Goal: Task Accomplishment & Management: Manage account settings

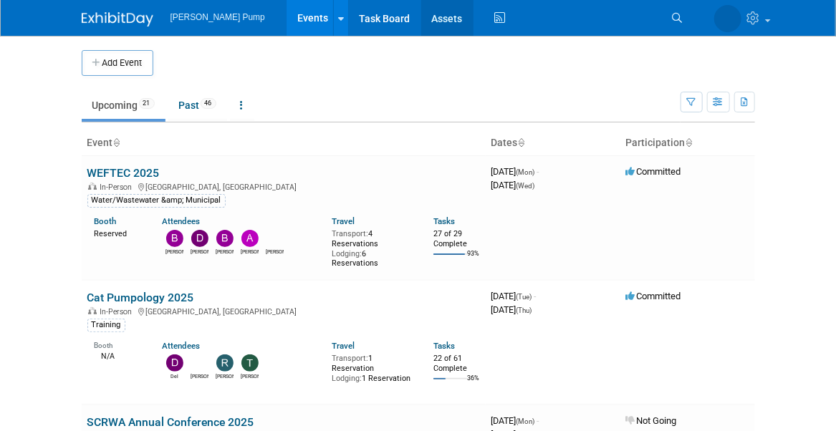
click at [421, 18] on link "Assets" at bounding box center [447, 18] width 52 height 36
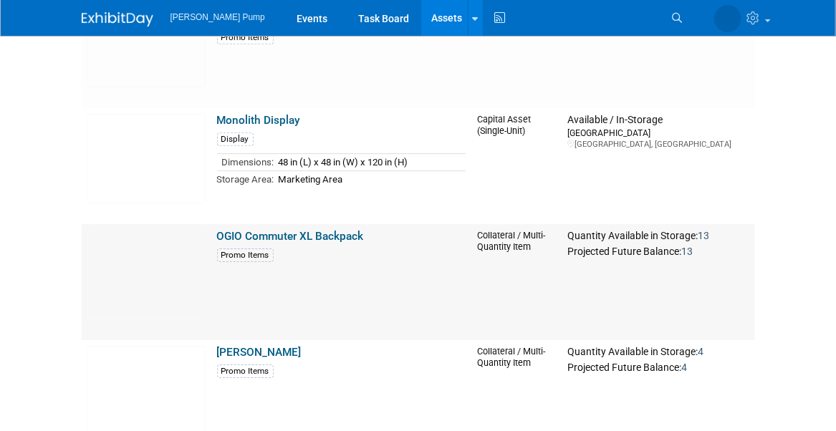
scroll to position [1719, 0]
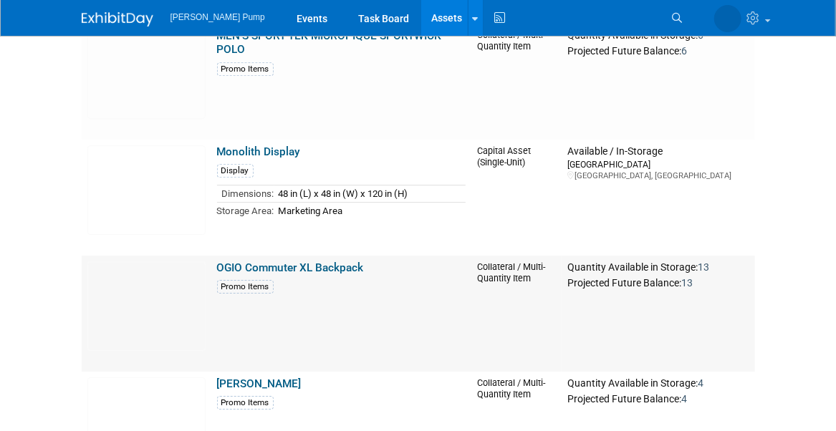
click at [268, 271] on link "OGIO Commuter XL Backpack" at bounding box center [290, 267] width 147 height 13
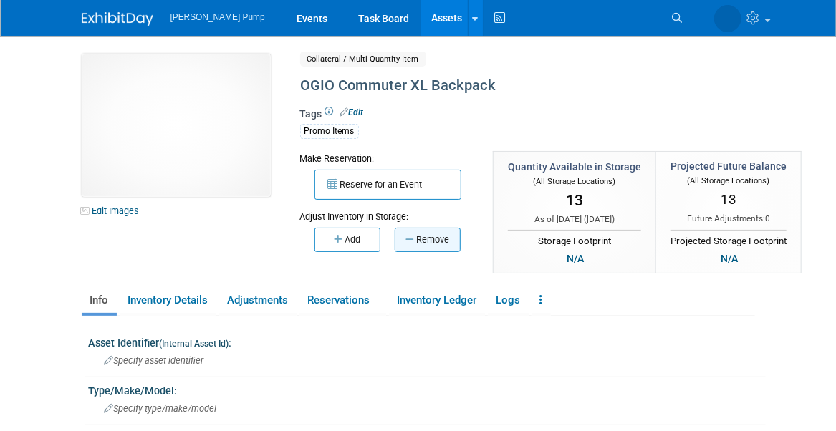
click at [421, 242] on button "Remove" at bounding box center [428, 240] width 66 height 24
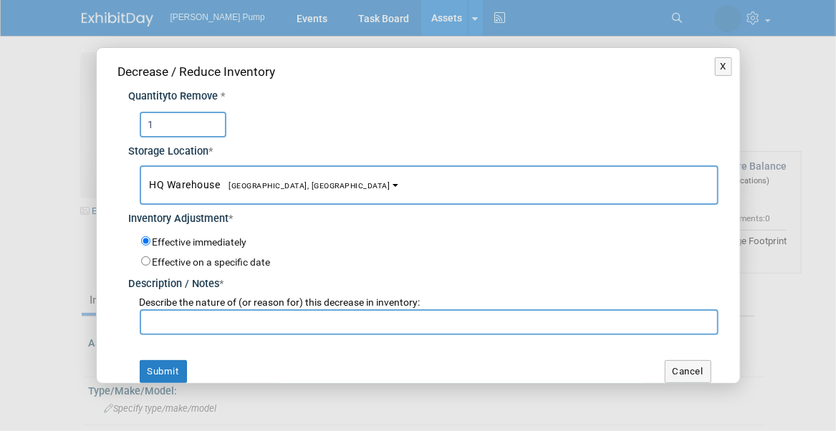
type input "1"
click at [246, 188] on span "[GEOGRAPHIC_DATA], [GEOGRAPHIC_DATA]" at bounding box center [306, 185] width 170 height 9
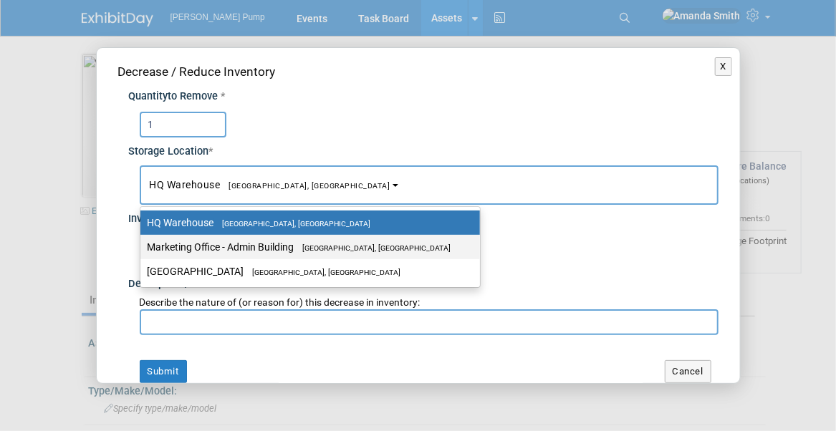
click at [266, 241] on label "Marketing Office - [GEOGRAPHIC_DATA], [GEOGRAPHIC_DATA]" at bounding box center [307, 247] width 318 height 19
click at [143, 243] on input "Marketing Office - [GEOGRAPHIC_DATA], [GEOGRAPHIC_DATA]" at bounding box center [137, 247] width 9 height 9
select select "11223785"
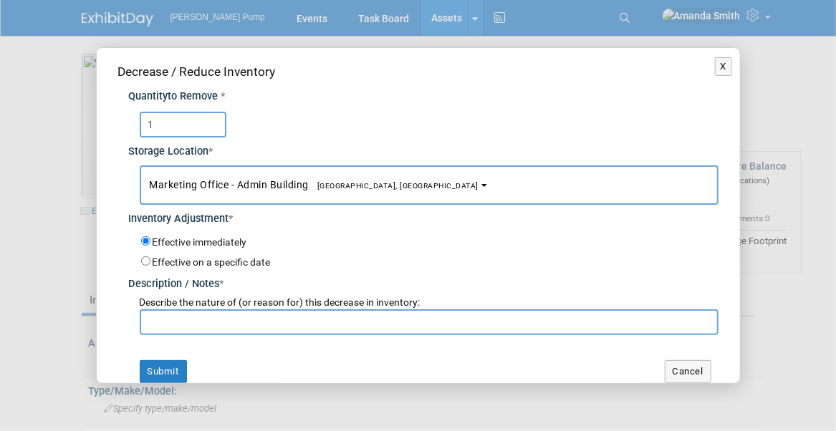
click at [252, 319] on input "text" at bounding box center [429, 322] width 579 height 26
type input "for employee who is purchasing Eric R"
click at [178, 366] on button "Submit" at bounding box center [163, 371] width 47 height 23
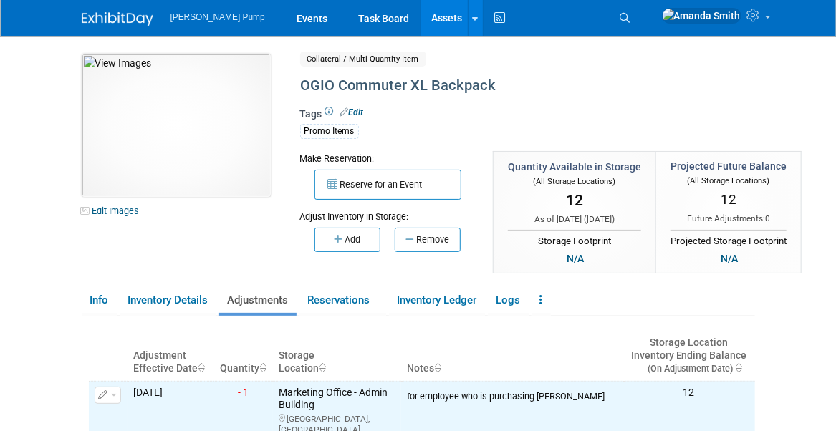
click at [421, 19] on link "Assets" at bounding box center [447, 18] width 52 height 36
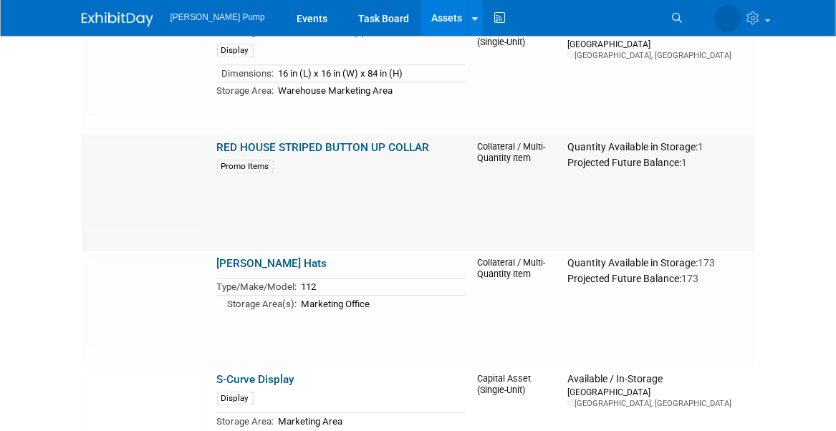
scroll to position [3582, 0]
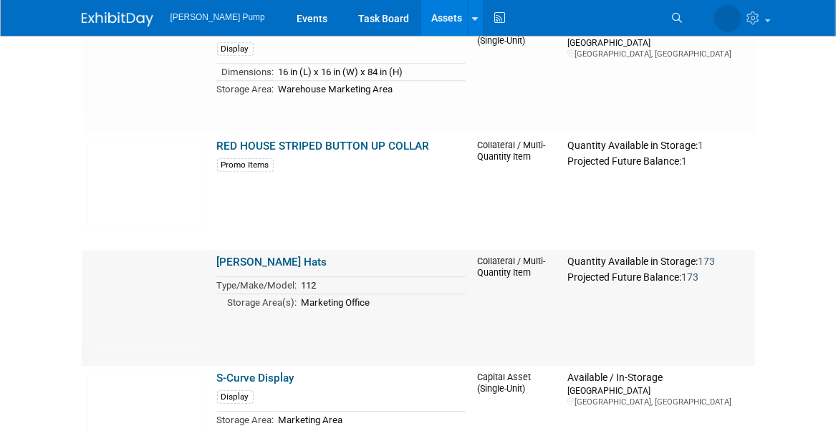
click at [266, 257] on td "Richardson Hats Type/Make/Model: 112 Storage Area(s): Marketing Office" at bounding box center [341, 308] width 261 height 116
click at [268, 263] on link "Richardson Hats" at bounding box center [272, 262] width 110 height 13
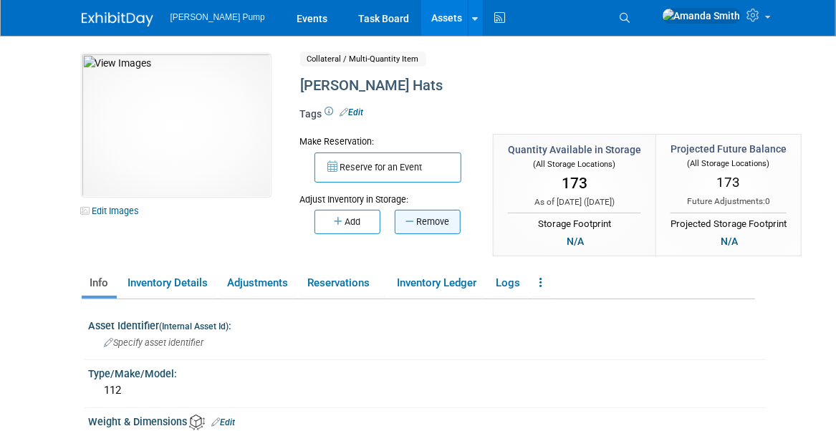
click at [430, 223] on button "Remove" at bounding box center [428, 222] width 66 height 24
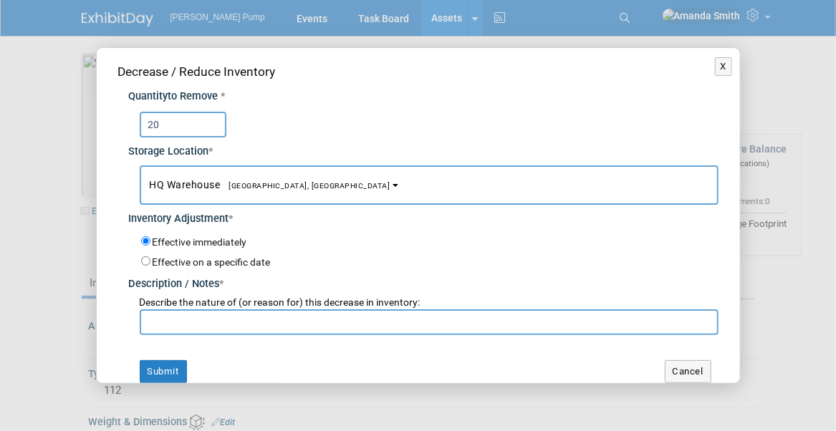
type input "20"
click at [173, 187] on span "HQ Warehouse Port Orange, FL" at bounding box center [270, 184] width 241 height 11
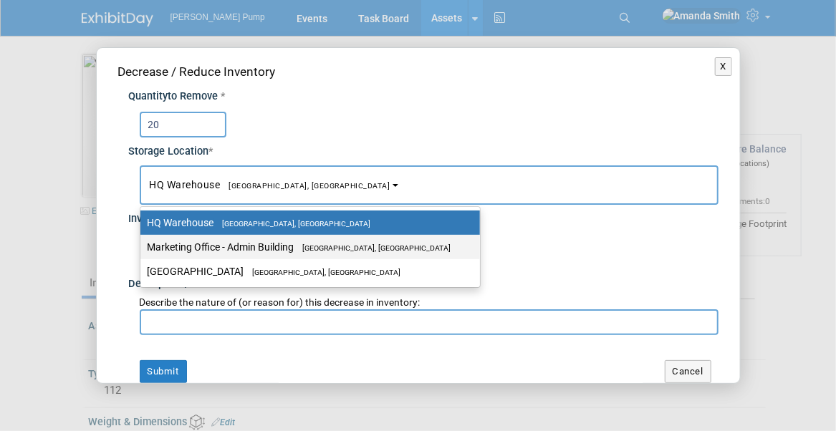
click at [224, 244] on label "Marketing Office - Admin Building Port Orange, FL" at bounding box center [307, 247] width 318 height 19
click at [143, 244] on input "Marketing Office - Admin Building Port Orange, FL" at bounding box center [137, 247] width 9 height 9
select select "11223785"
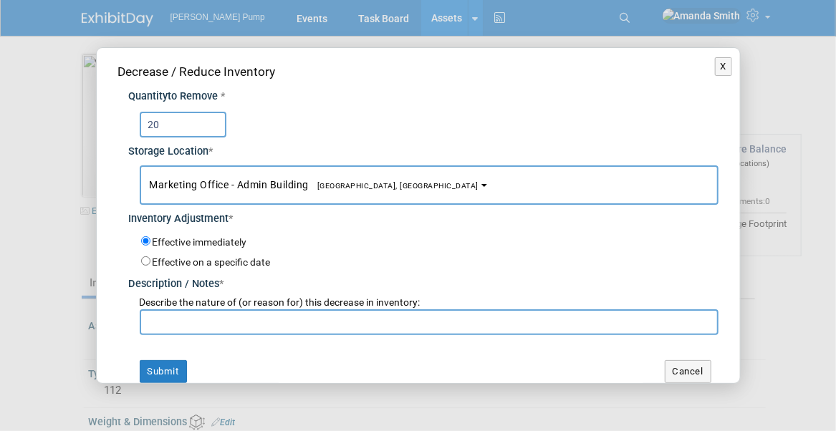
click at [237, 318] on input "text" at bounding box center [429, 322] width 579 height 26
type input "for customer INBODE"
click at [173, 365] on button "Submit" at bounding box center [163, 371] width 47 height 23
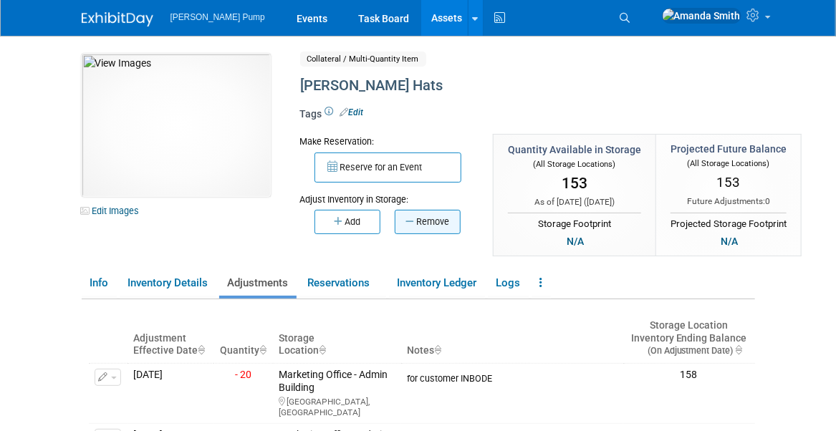
click at [413, 215] on button "Remove" at bounding box center [428, 222] width 66 height 24
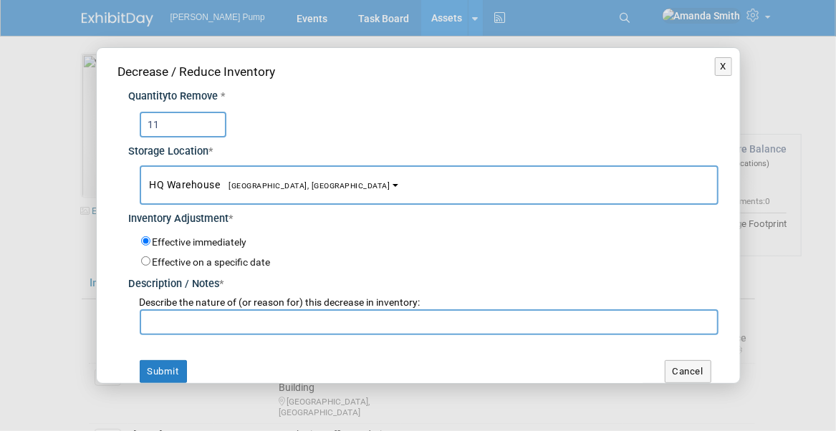
type input "11"
click at [247, 182] on span "[GEOGRAPHIC_DATA], [GEOGRAPHIC_DATA]" at bounding box center [306, 185] width 170 height 9
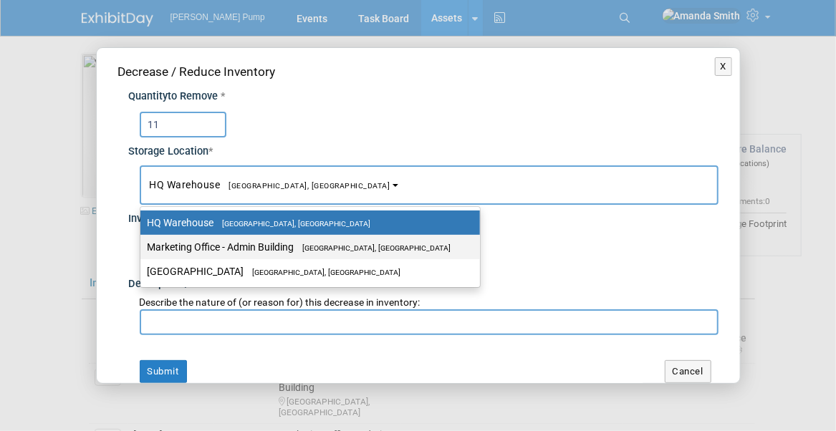
click at [253, 240] on label "Marketing Office - Admin Building Port Orange, FL" at bounding box center [307, 247] width 318 height 19
click at [143, 243] on input "Marketing Office - Admin Building Port Orange, FL" at bounding box center [137, 247] width 9 height 9
select select "11223785"
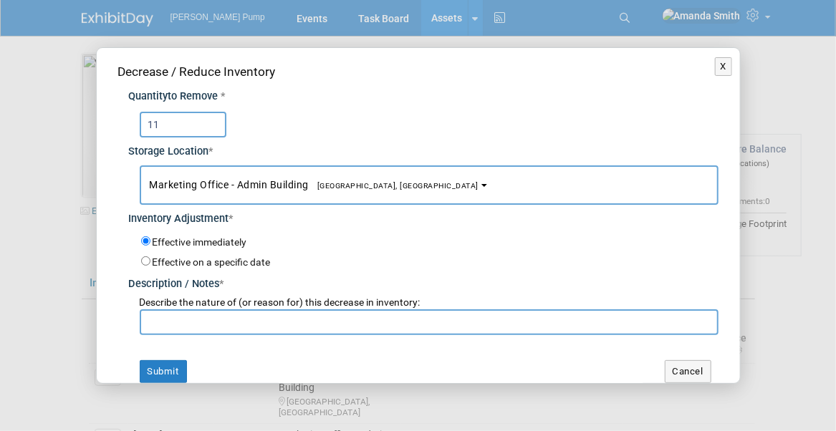
click at [266, 325] on input "text" at bounding box center [429, 322] width 579 height 26
type input "for Glen for American Dewatering"
click at [181, 370] on button "Submit" at bounding box center [163, 371] width 47 height 23
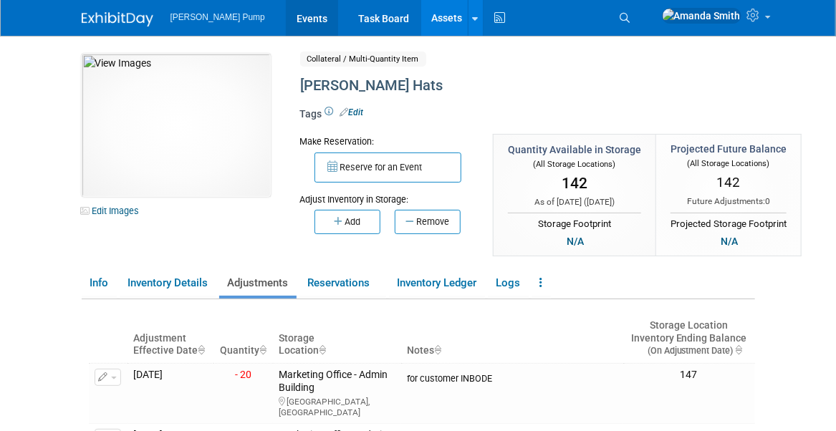
drag, startPoint x: 275, startPoint y: 14, endPoint x: 316, endPoint y: 32, distance: 44.6
click at [286, 14] on link "Events" at bounding box center [312, 18] width 52 height 36
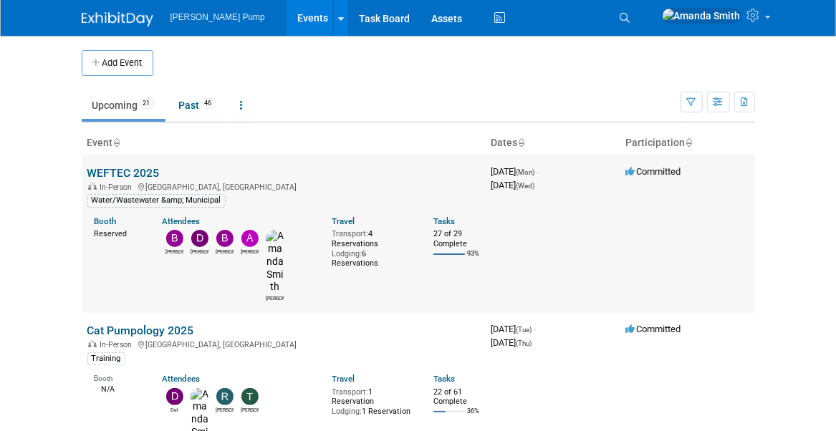
click at [119, 169] on link "WEFTEC 2025" at bounding box center [123, 173] width 72 height 14
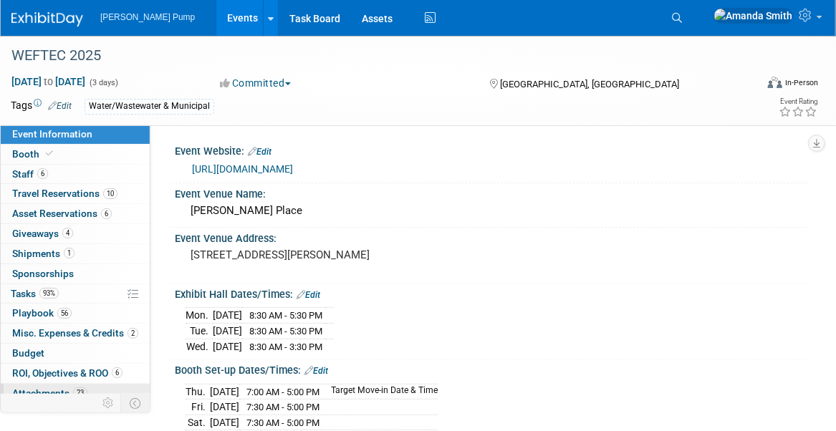
click at [47, 388] on span "Attachments 23" at bounding box center [49, 393] width 75 height 11
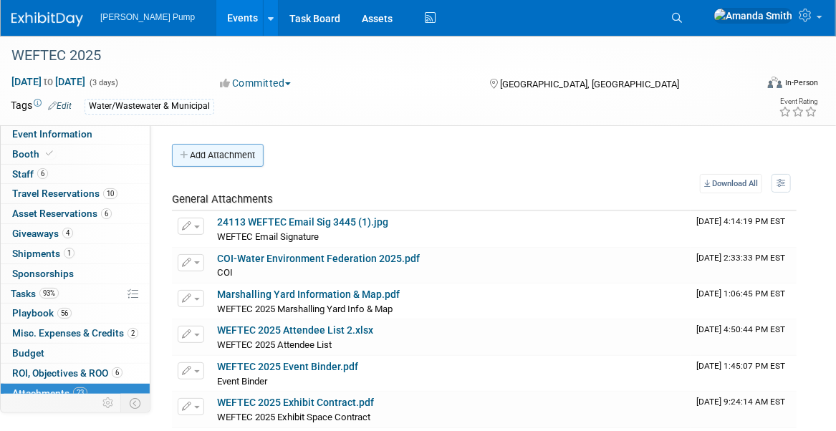
click at [235, 150] on button "Add Attachment" at bounding box center [218, 155] width 92 height 23
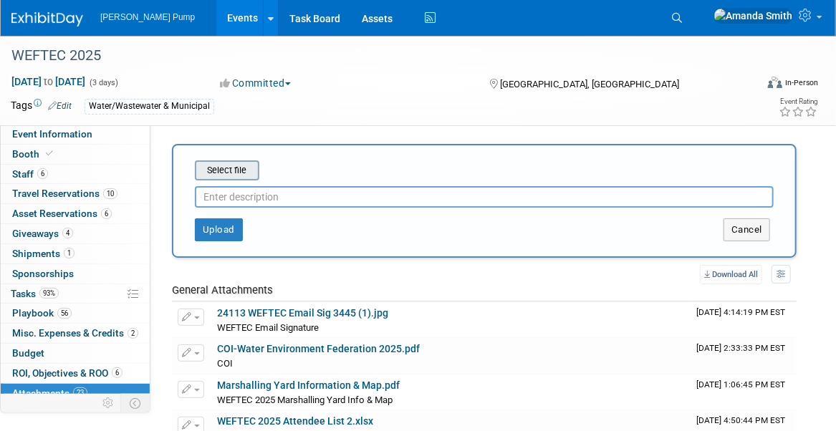
click at [226, 167] on input "file" at bounding box center [172, 170] width 170 height 17
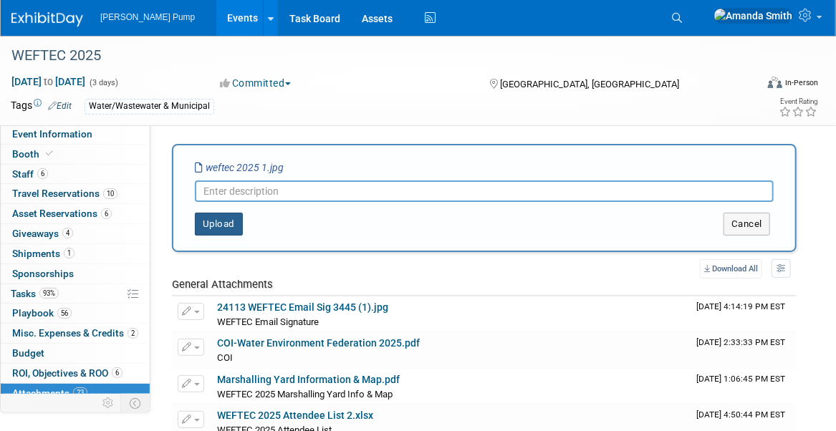
click at [218, 224] on button "Upload" at bounding box center [219, 224] width 48 height 23
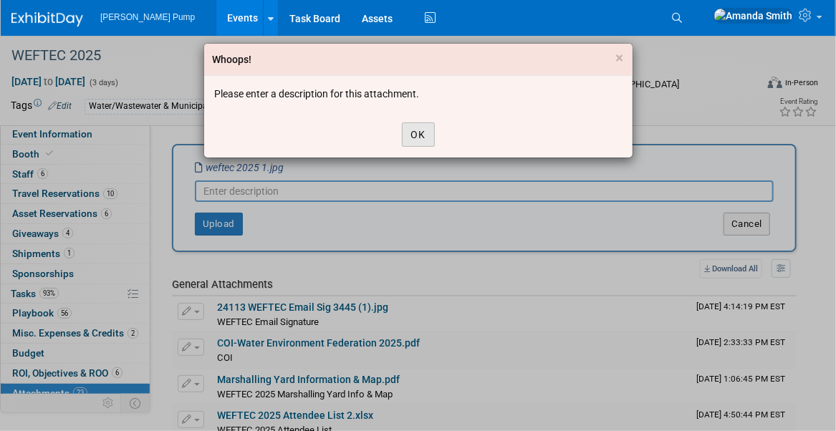
click at [415, 136] on button "OK" at bounding box center [418, 134] width 33 height 24
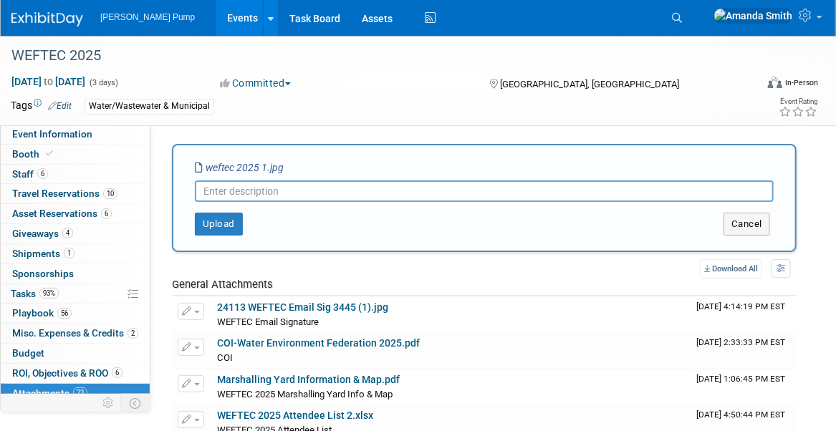
click at [286, 185] on input "text" at bounding box center [484, 191] width 579 height 21
type input "Booth Picture 1"
click at [226, 213] on button "Upload" at bounding box center [219, 224] width 48 height 23
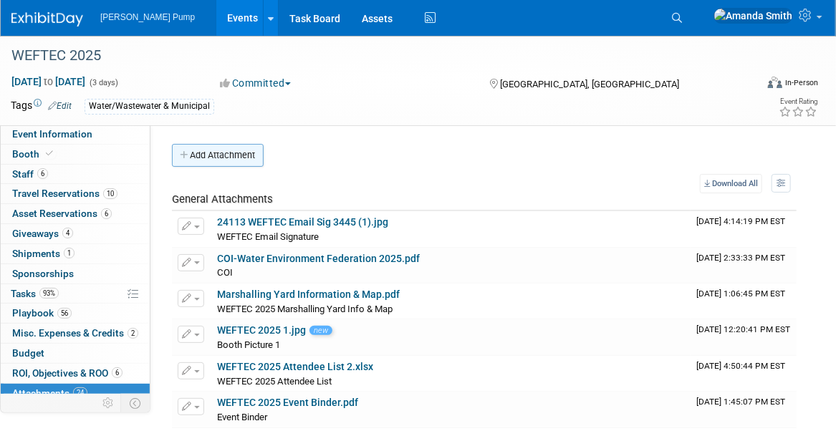
click at [226, 159] on button "Add Attachment" at bounding box center [218, 155] width 92 height 23
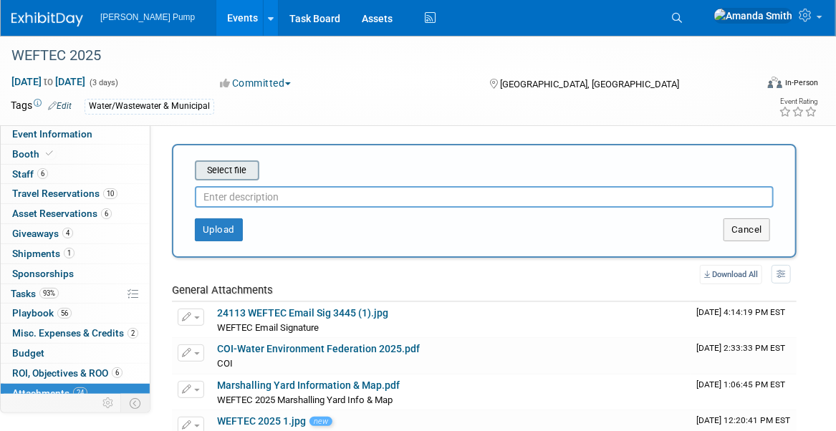
click at [231, 165] on input "file" at bounding box center [172, 170] width 170 height 17
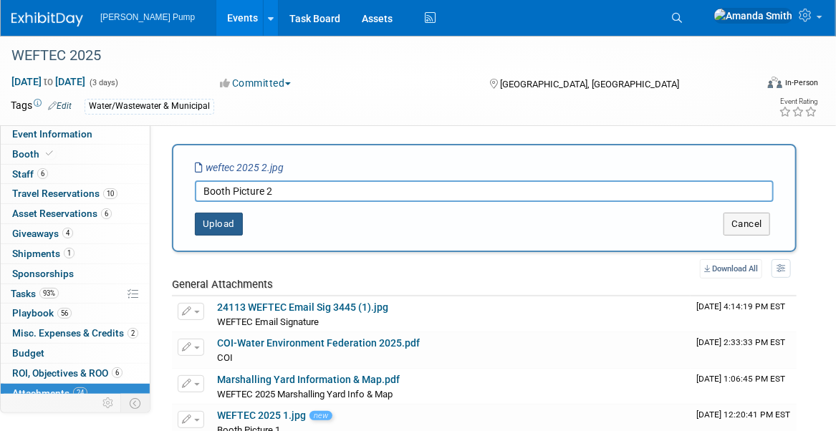
type input "Booth Picture 2"
click at [206, 228] on button "Upload" at bounding box center [219, 224] width 48 height 23
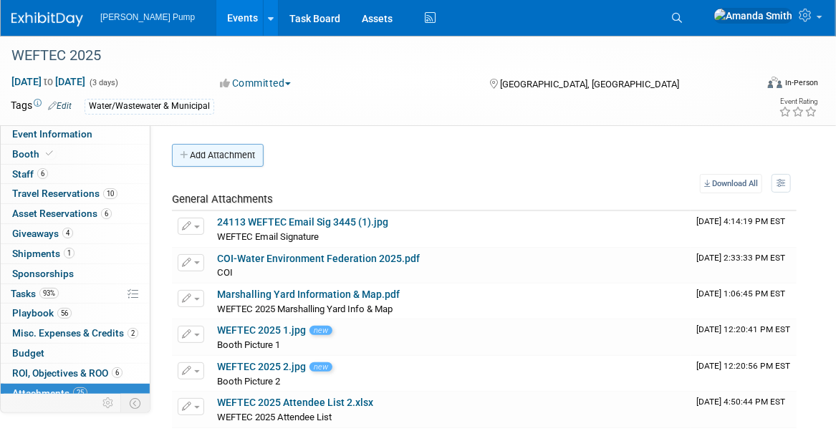
click at [214, 148] on button "Add Attachment" at bounding box center [218, 155] width 92 height 23
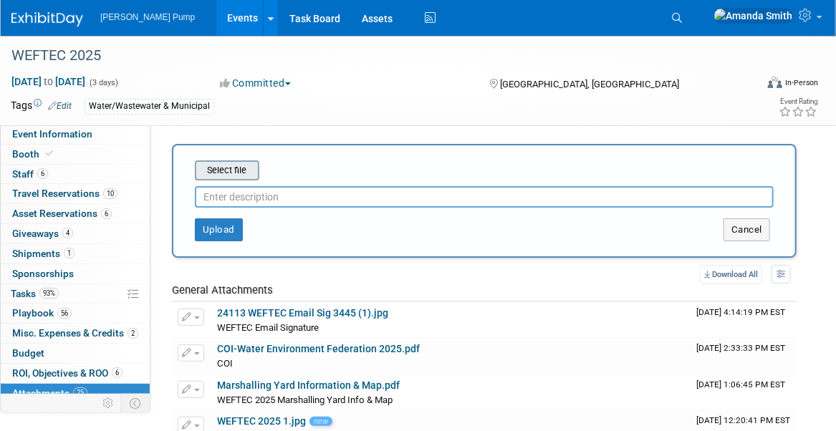
click at [236, 163] on input "file" at bounding box center [172, 170] width 170 height 17
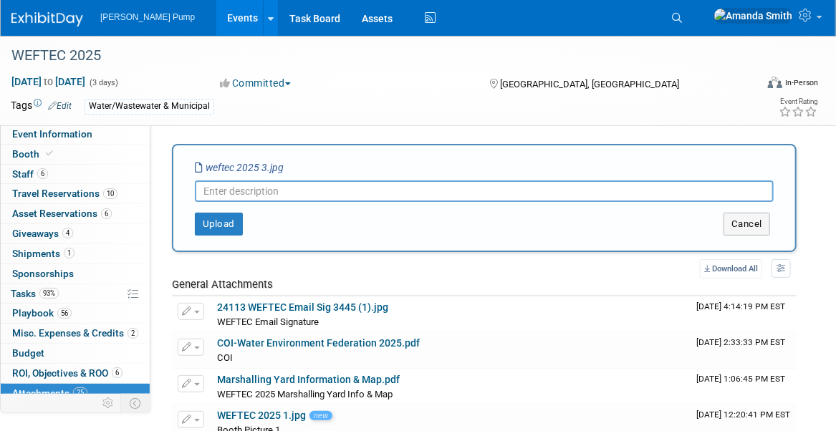
click at [329, 195] on input "text" at bounding box center [484, 191] width 579 height 21
type input "Booth Picture 3"
click at [206, 217] on button "Upload" at bounding box center [219, 224] width 48 height 23
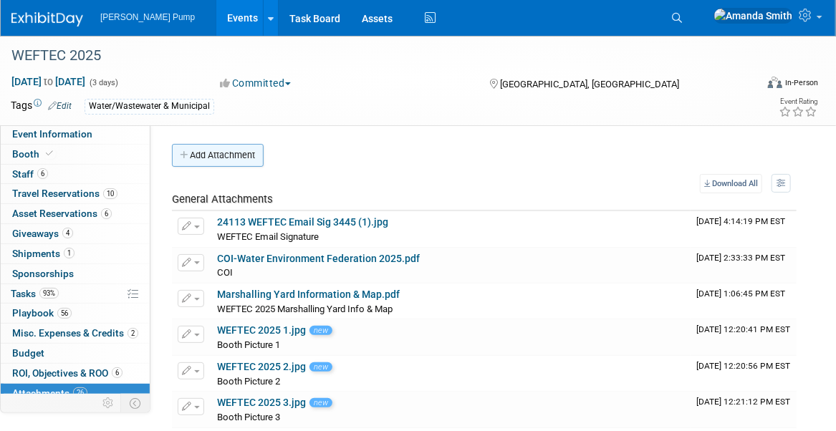
click at [224, 155] on button "Add Attachment" at bounding box center [218, 155] width 92 height 23
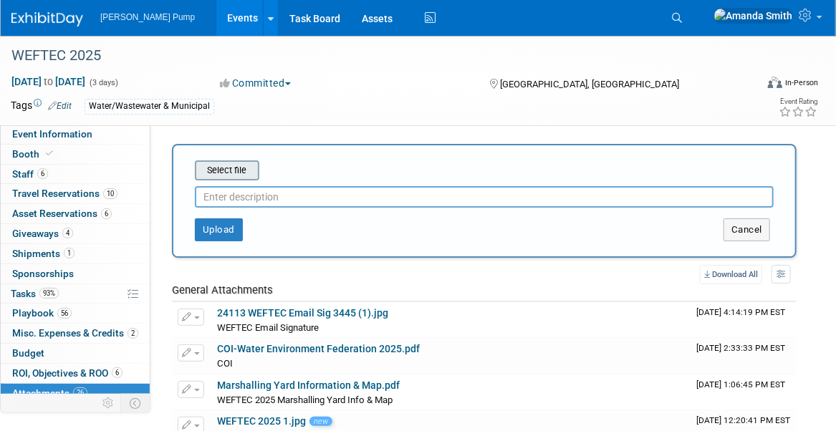
click at [246, 168] on input "file" at bounding box center [172, 170] width 170 height 17
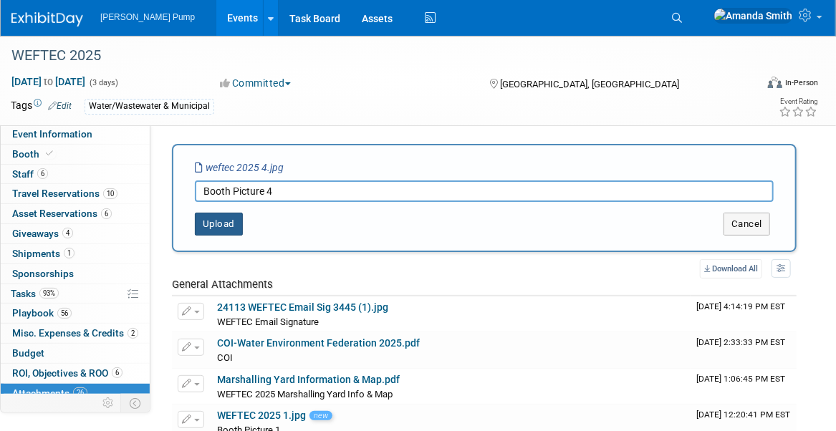
type input "Booth Picture 4"
click at [224, 230] on button "Upload" at bounding box center [219, 224] width 48 height 23
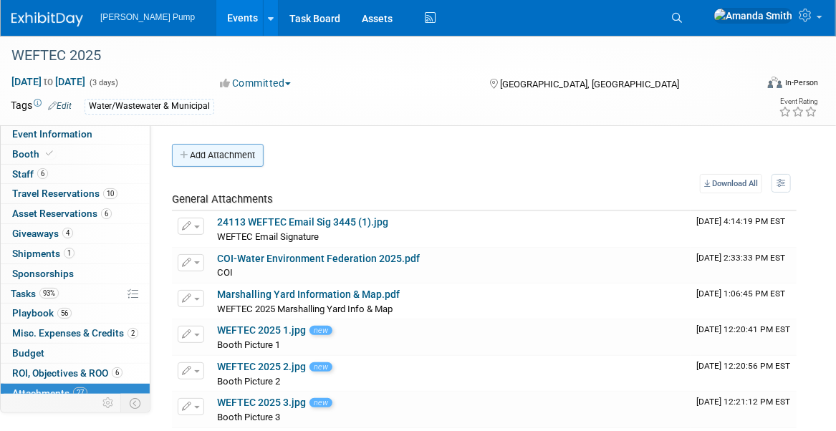
click at [209, 148] on button "Add Attachment" at bounding box center [218, 155] width 92 height 23
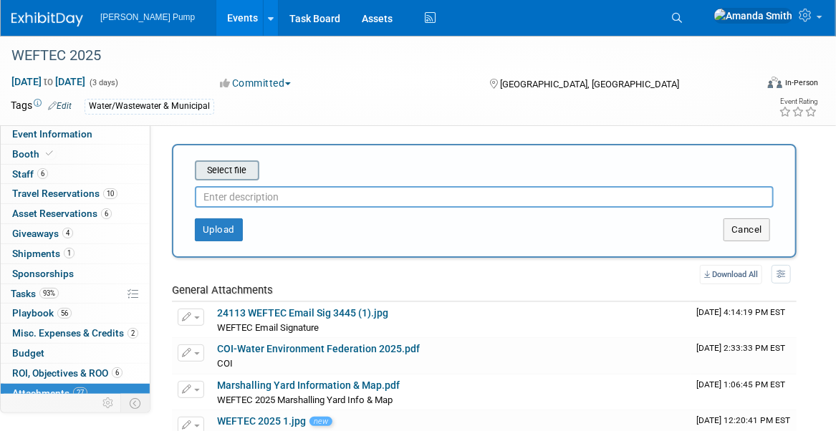
click at [246, 166] on input "file" at bounding box center [172, 170] width 170 height 17
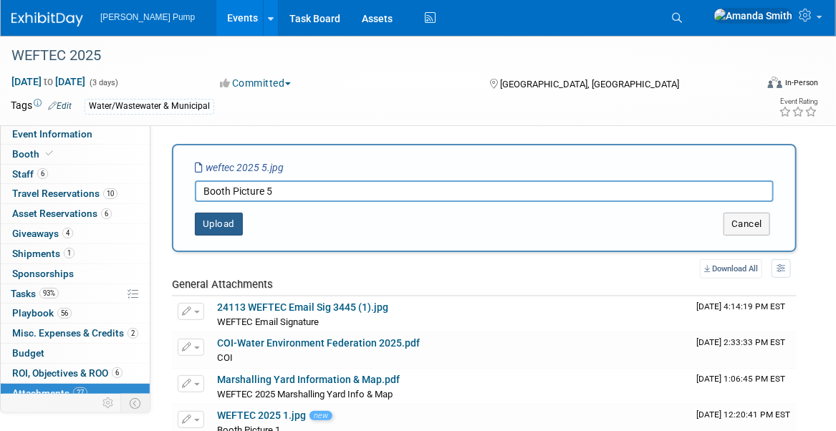
click at [218, 229] on button "Upload" at bounding box center [219, 224] width 48 height 23
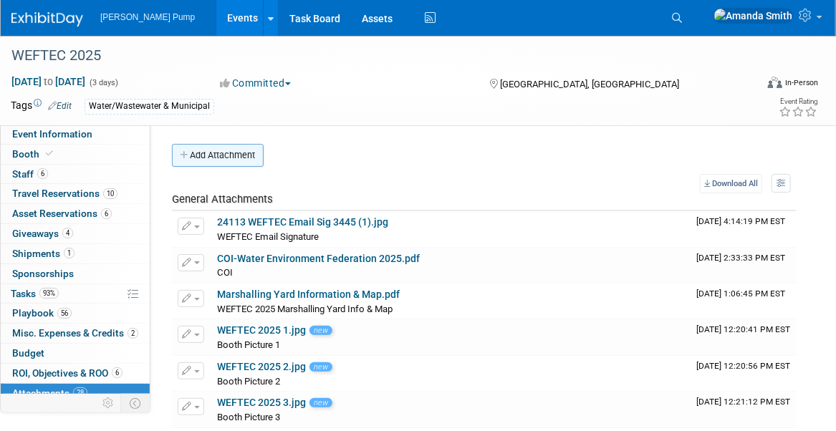
click at [226, 152] on button "Add Attachment" at bounding box center [218, 155] width 92 height 23
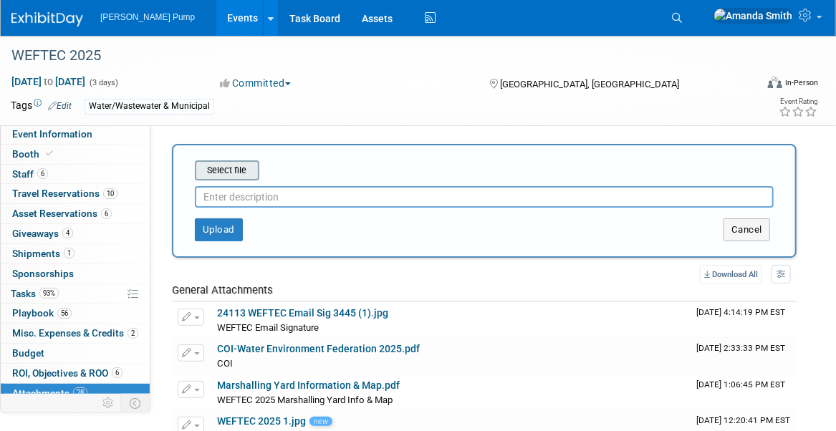
click at [230, 162] on input "file" at bounding box center [172, 170] width 170 height 17
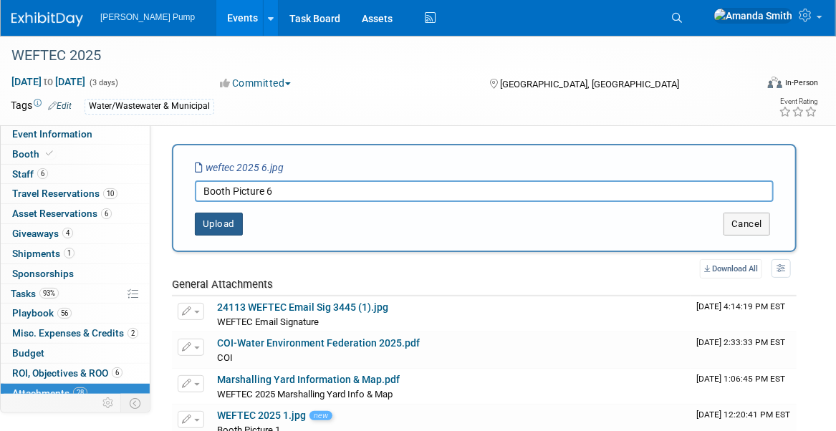
click at [226, 222] on button "Upload" at bounding box center [219, 224] width 48 height 23
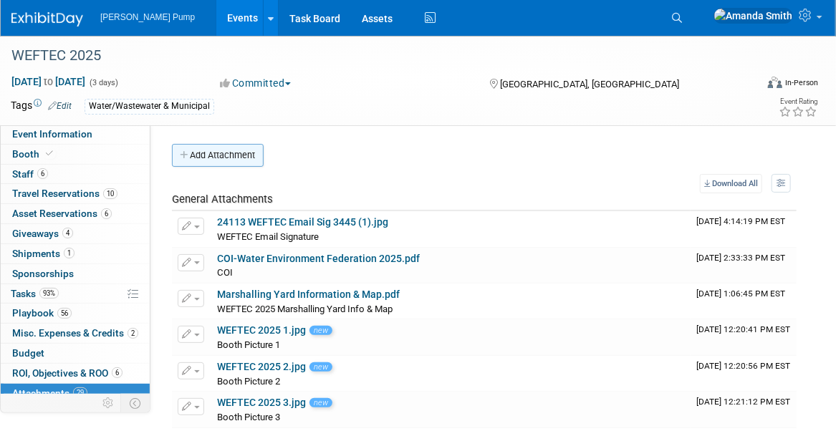
click at [237, 156] on button "Add Attachment" at bounding box center [218, 155] width 92 height 23
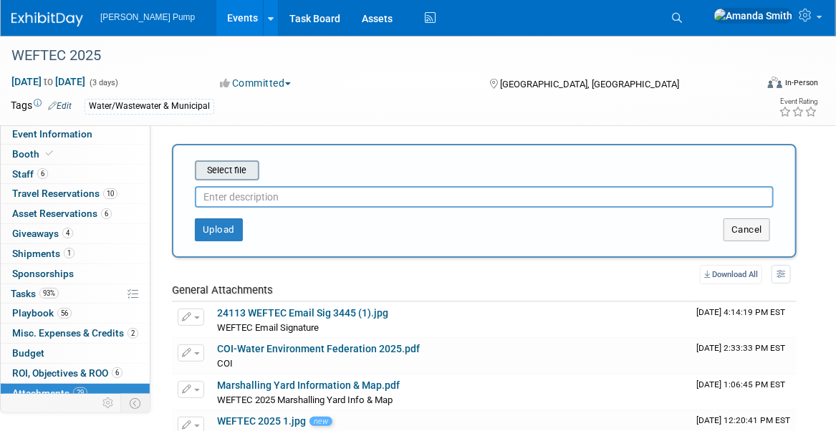
click at [232, 173] on input "file" at bounding box center [172, 170] width 170 height 17
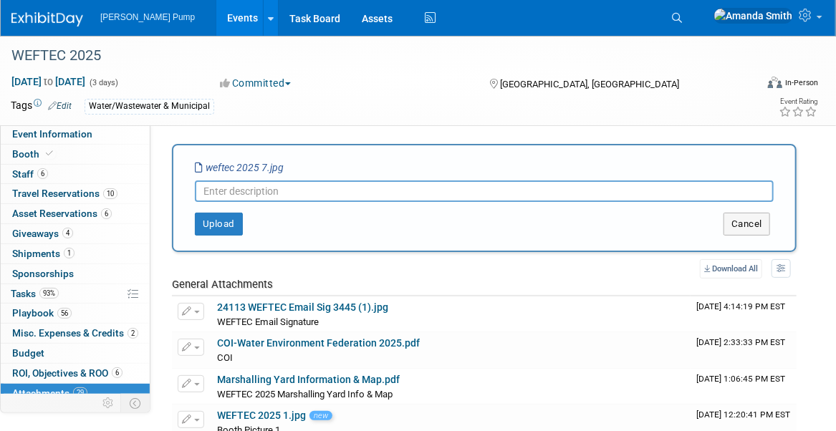
click at [312, 192] on input "text" at bounding box center [484, 191] width 579 height 21
click at [215, 221] on button "Upload" at bounding box center [219, 224] width 48 height 23
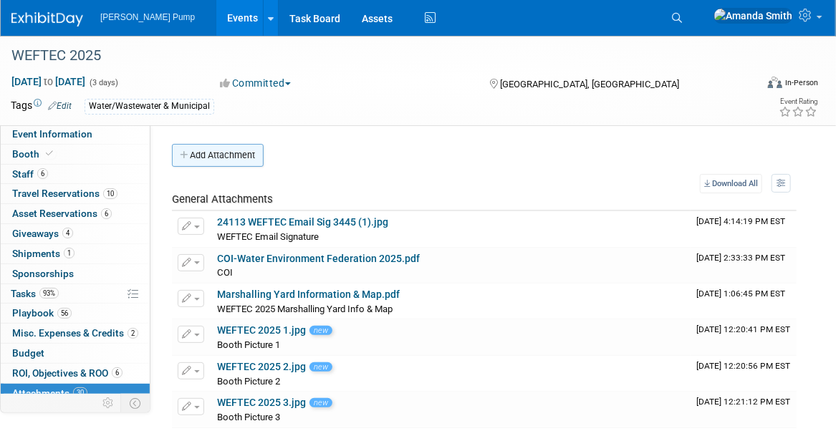
click at [205, 156] on button "Add Attachment" at bounding box center [218, 155] width 92 height 23
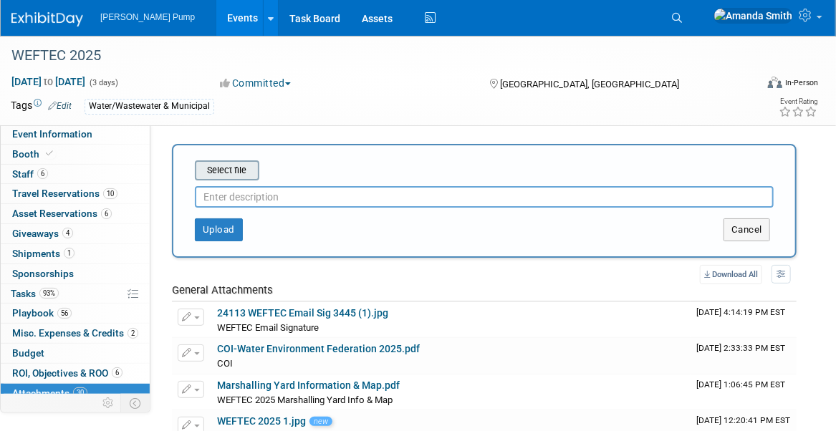
click at [229, 170] on input "file" at bounding box center [172, 170] width 170 height 17
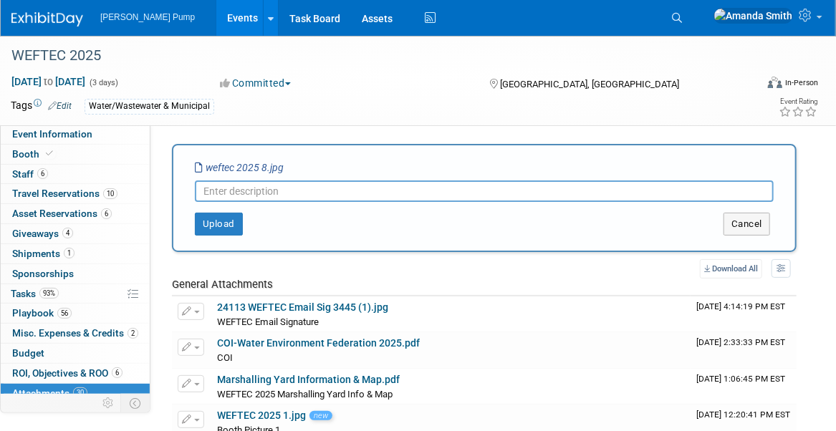
click at [253, 191] on input "text" at bounding box center [484, 191] width 579 height 21
type input "Booth Picture 8"
click at [206, 222] on button "Upload" at bounding box center [219, 224] width 48 height 23
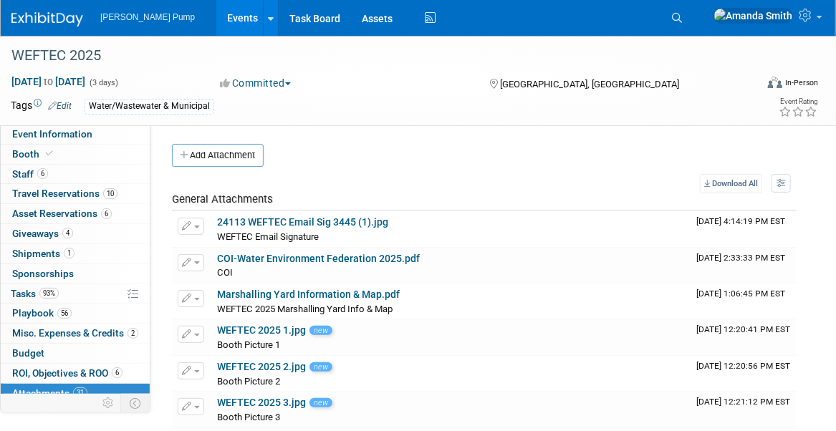
click at [216, 13] on link "Events" at bounding box center [242, 18] width 52 height 36
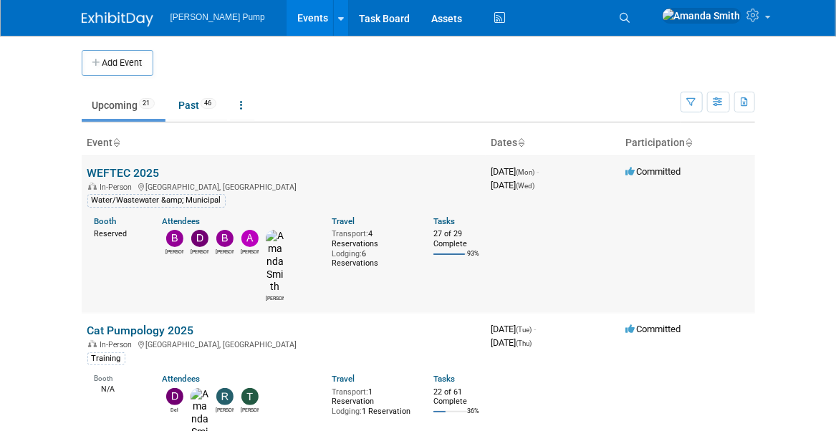
click at [112, 168] on link "WEFTEC 2025" at bounding box center [123, 173] width 72 height 14
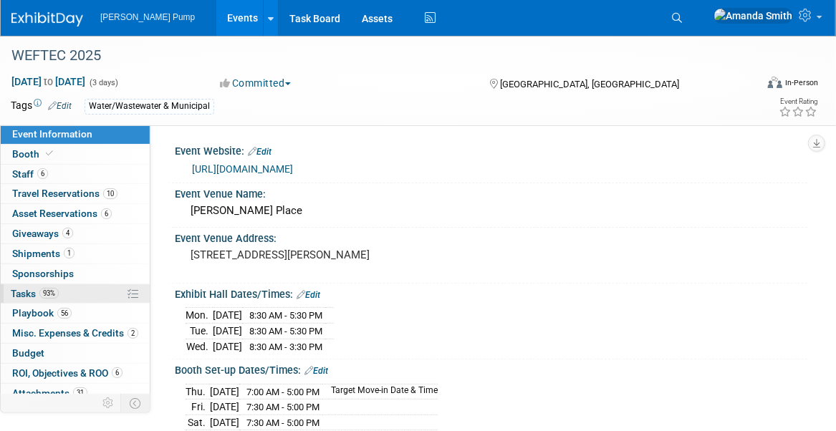
click at [26, 288] on span "Tasks 93%" at bounding box center [35, 293] width 48 height 11
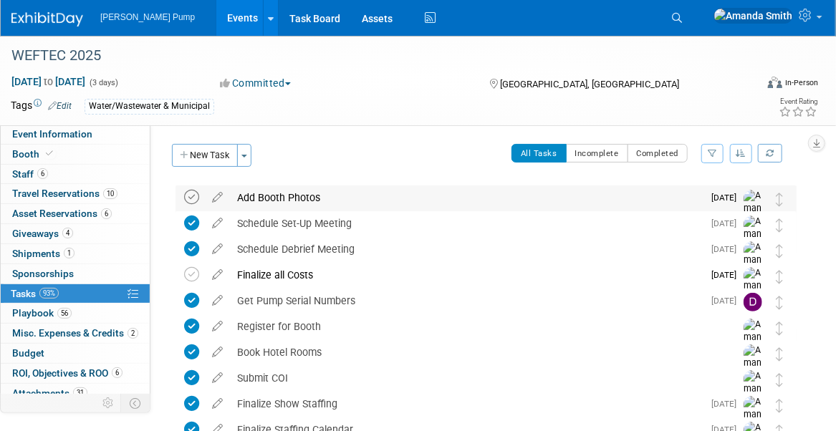
click at [196, 196] on icon at bounding box center [191, 197] width 15 height 15
click at [224, 12] on link "Events" at bounding box center [242, 18] width 52 height 36
